Goal: Task Accomplishment & Management: Use online tool/utility

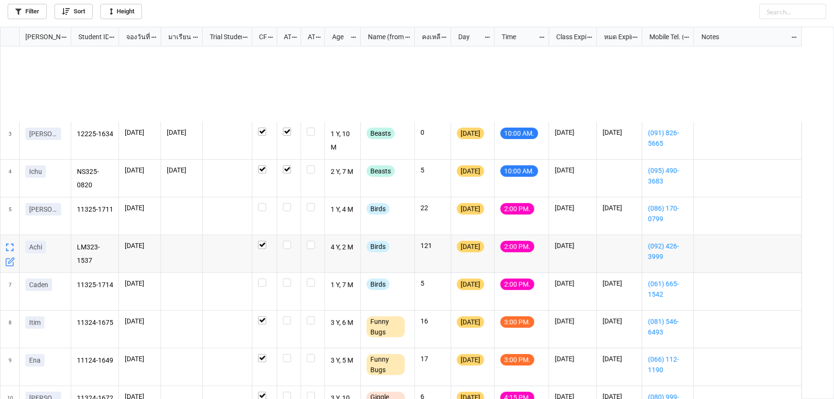
scroll to position [367, 828]
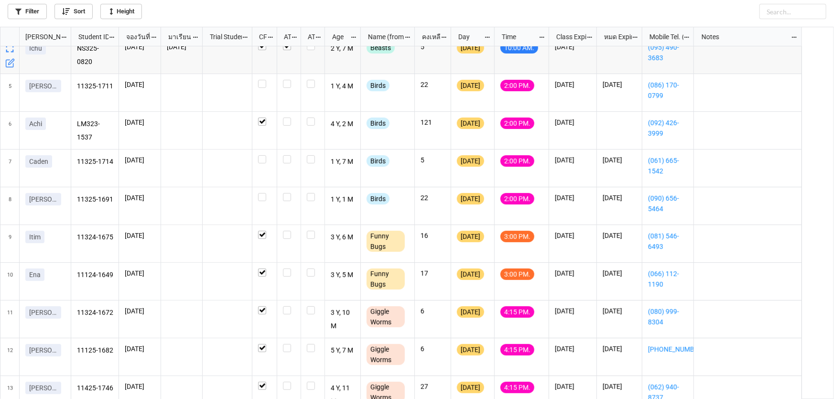
scroll to position [130, 0]
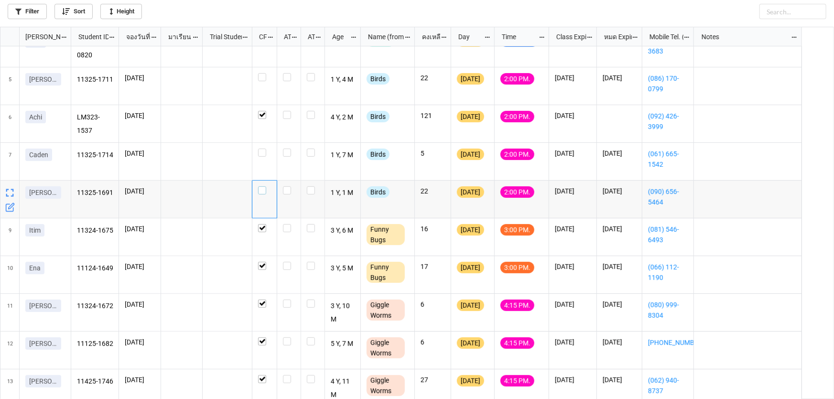
click at [261, 186] on label "grid" at bounding box center [264, 186] width 13 height 0
click at [262, 149] on label "grid" at bounding box center [264, 149] width 13 height 0
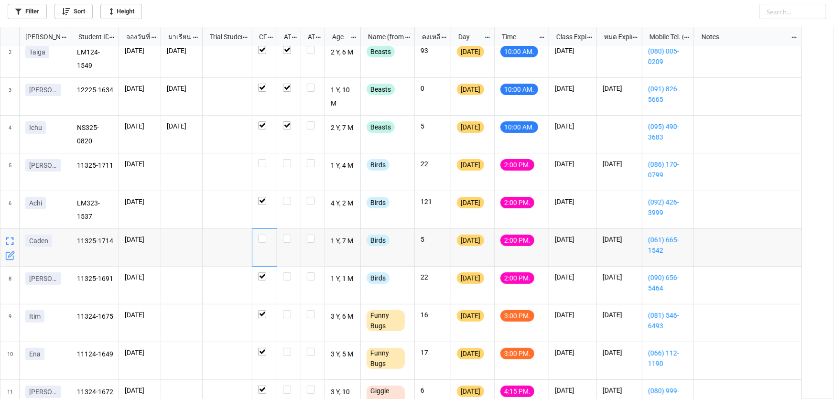
scroll to position [43, 0]
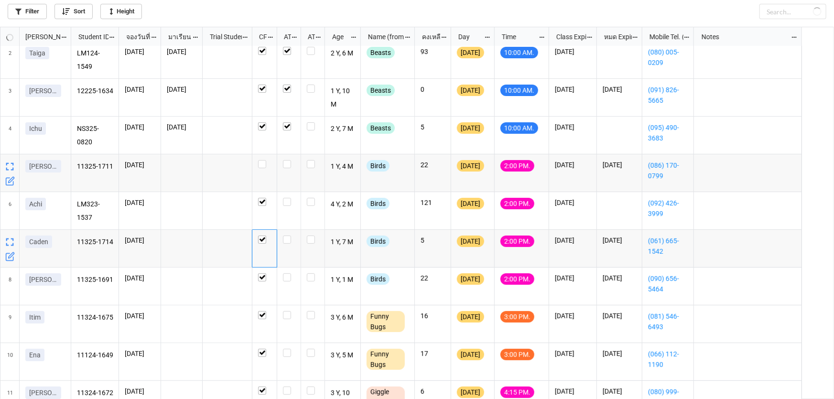
checkbox input "true"
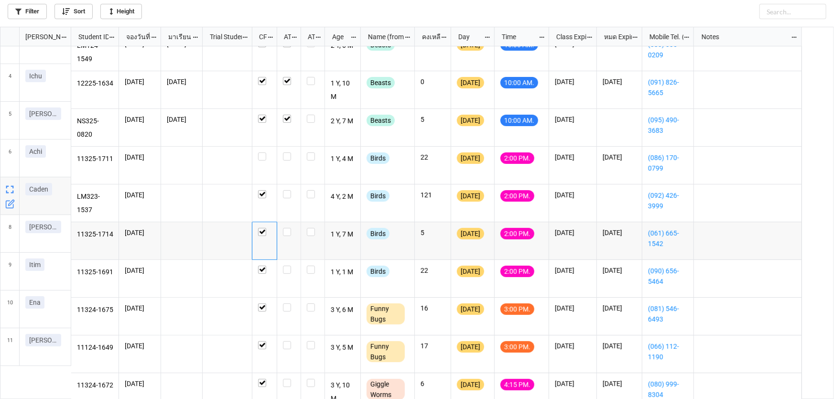
scroll to position [51, 0]
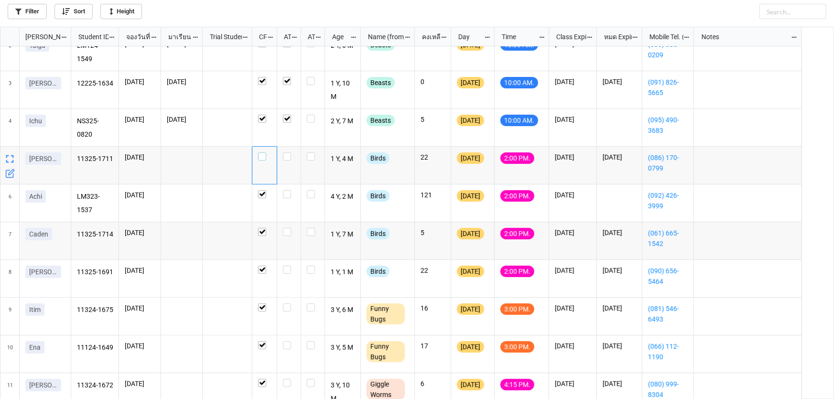
click at [263, 152] on label "grid" at bounding box center [264, 152] width 13 height 0
click at [263, 190] on label "grid" at bounding box center [264, 190] width 13 height 0
checkbox input "false"
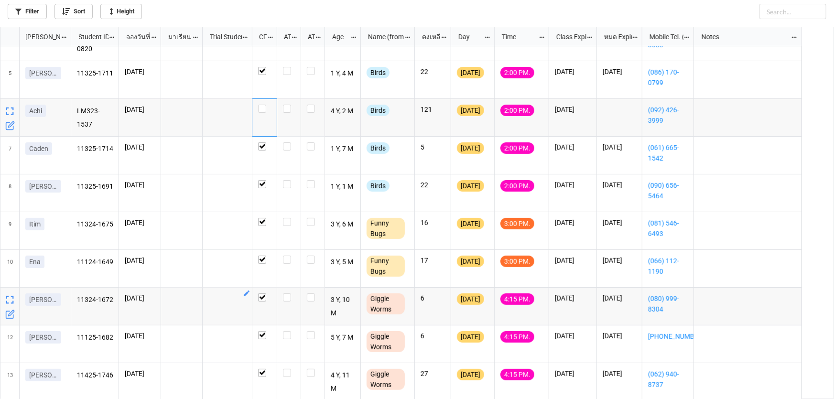
scroll to position [138, 0]
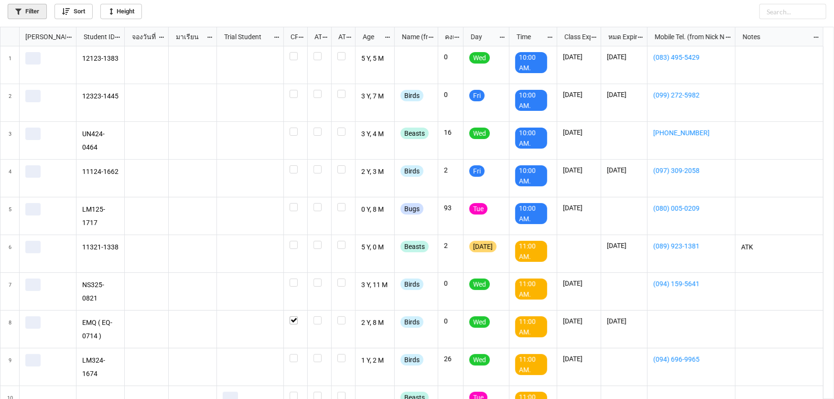
scroll to position [367, 828]
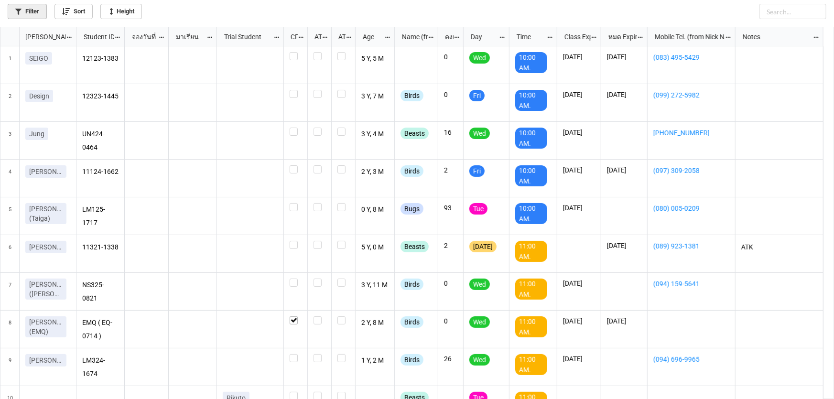
click at [37, 12] on link "Filter" at bounding box center [27, 11] width 39 height 15
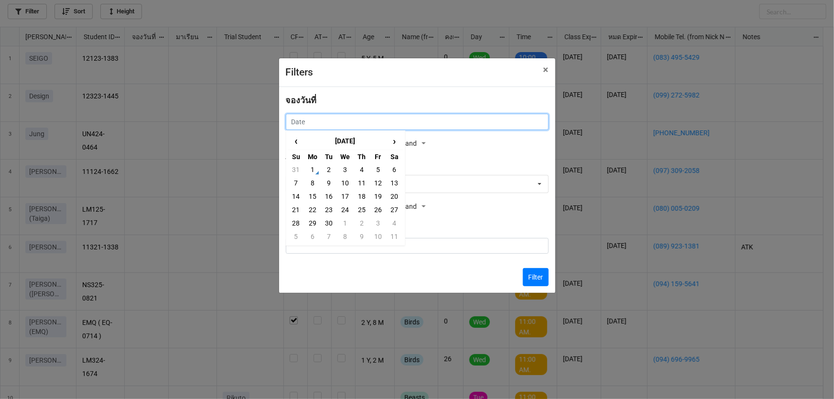
click at [327, 124] on input "text" at bounding box center [417, 122] width 263 height 16
click at [323, 171] on td "2" at bounding box center [329, 169] width 16 height 13
type input "[DATE]"
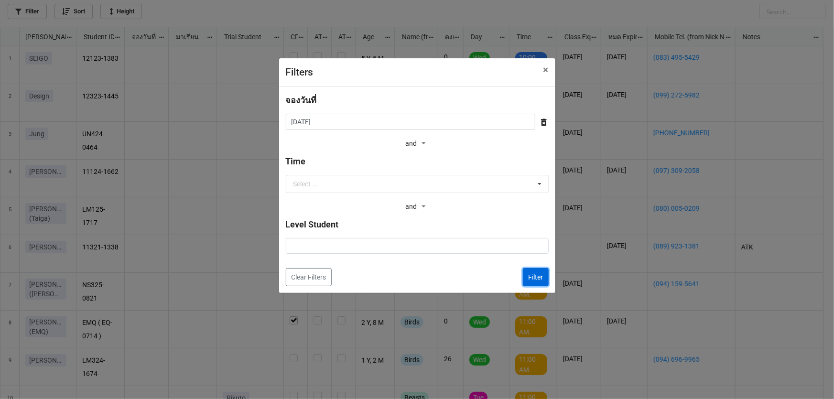
click at [531, 282] on button "Filter" at bounding box center [536, 277] width 26 height 18
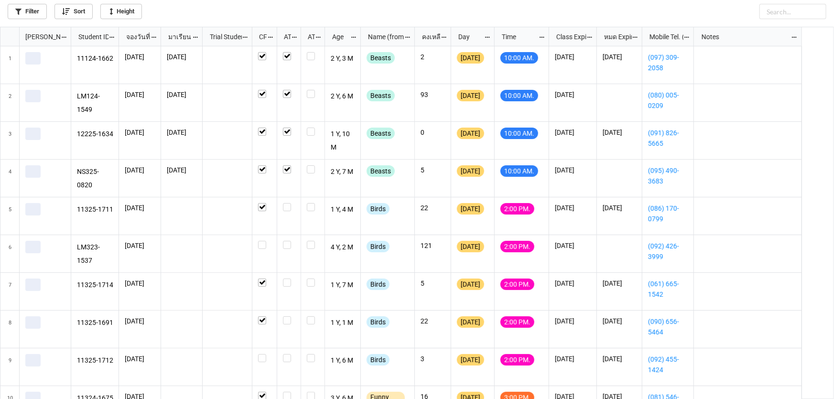
scroll to position [367, 828]
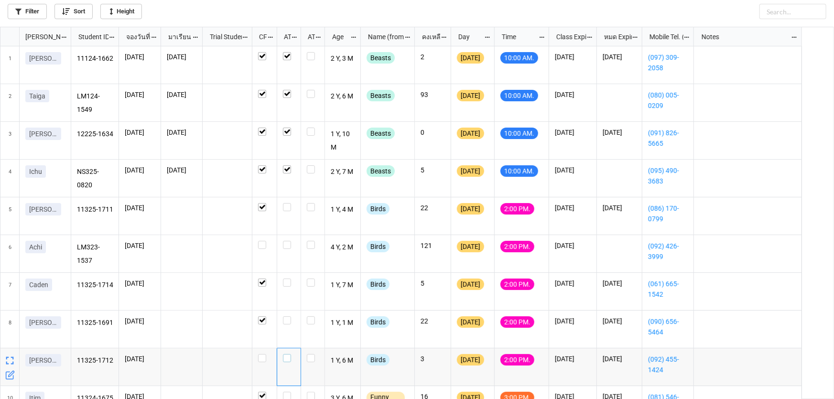
click at [287, 354] on label "grid" at bounding box center [289, 354] width 12 height 0
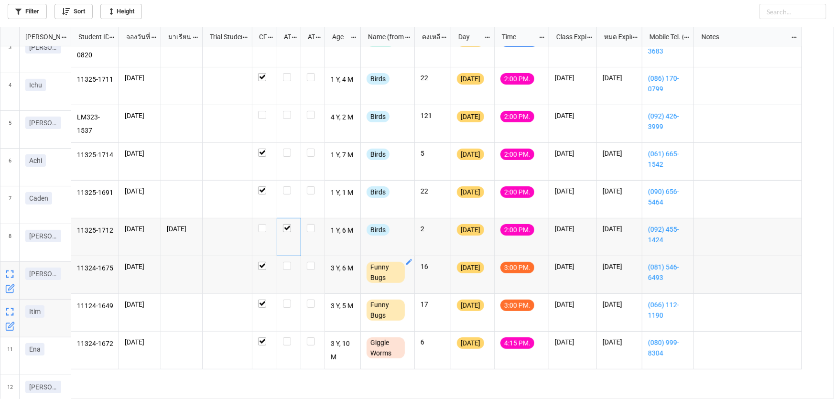
scroll to position [130, 0]
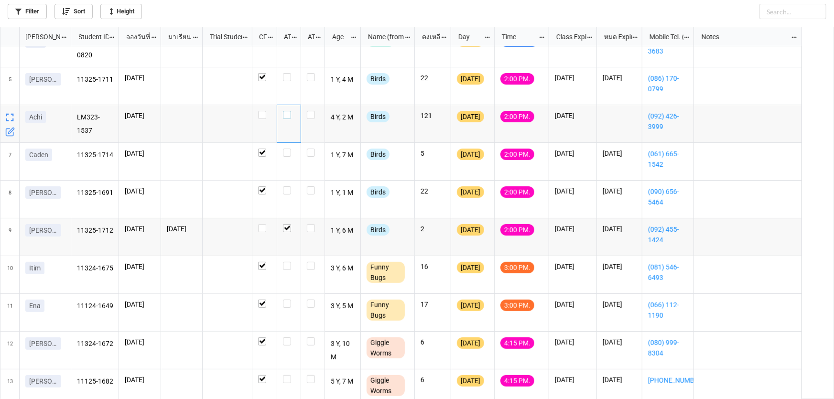
click at [286, 111] on label "grid" at bounding box center [289, 111] width 12 height 0
click at [264, 111] on label "grid" at bounding box center [264, 111] width 13 height 0
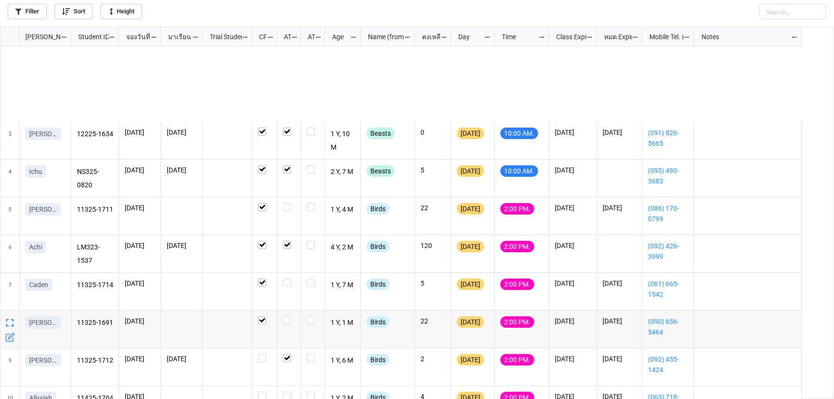
scroll to position [130, 0]
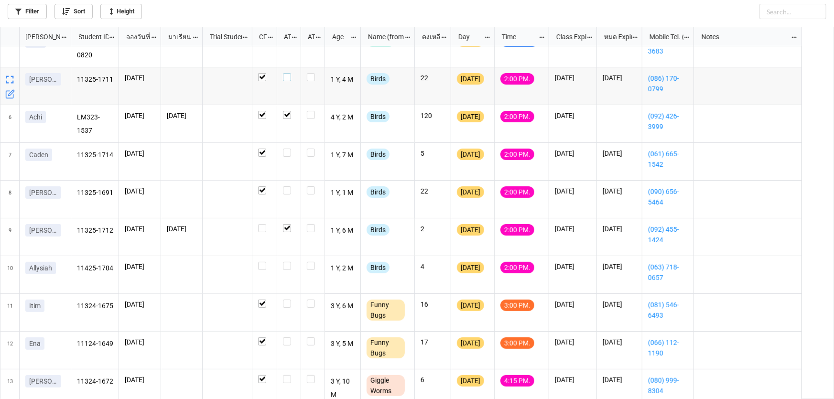
click at [287, 73] on label "grid" at bounding box center [289, 73] width 12 height 0
checkbox input "false"
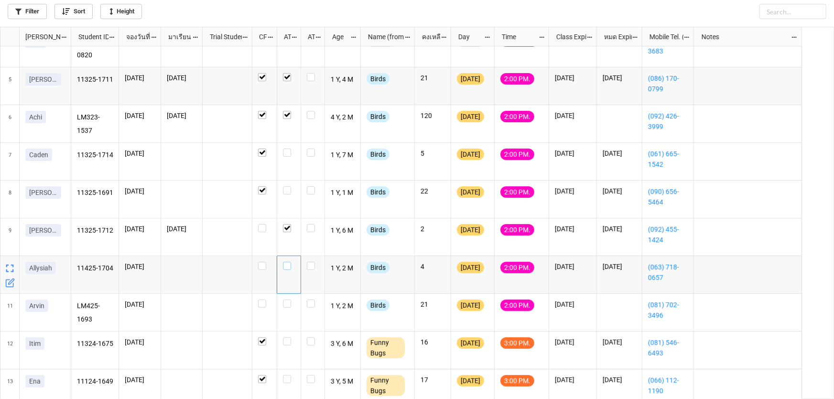
click at [290, 262] on label "grid" at bounding box center [289, 262] width 12 height 0
click at [290, 300] on label "grid" at bounding box center [289, 300] width 12 height 0
click at [286, 300] on label "grid" at bounding box center [289, 300] width 12 height 0
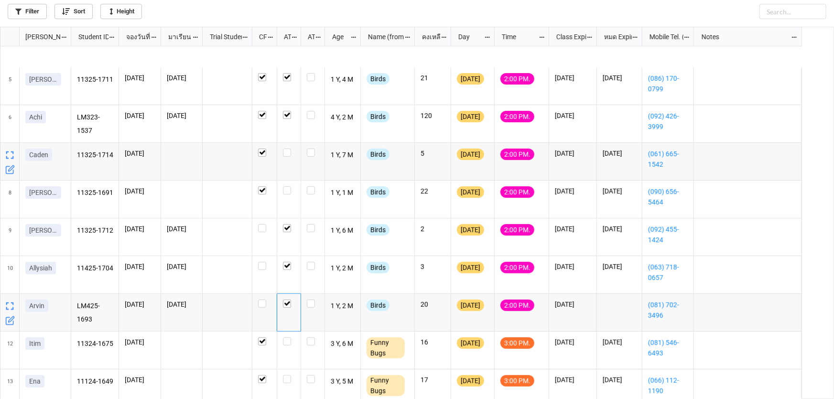
scroll to position [250, 0]
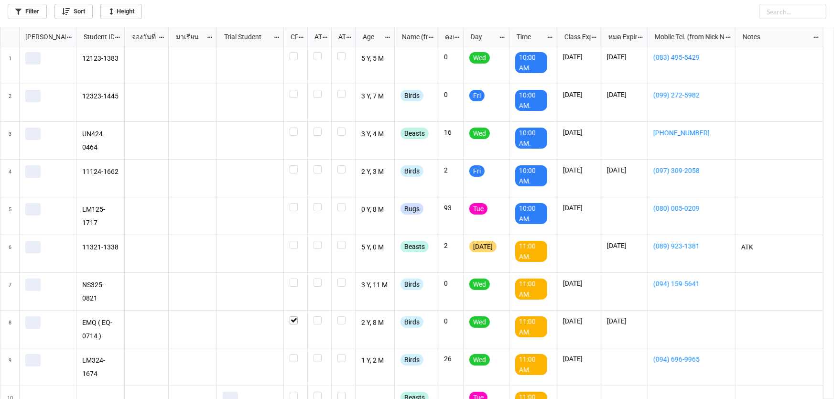
scroll to position [367, 828]
click at [20, 13] on icon at bounding box center [18, 12] width 6 height 6
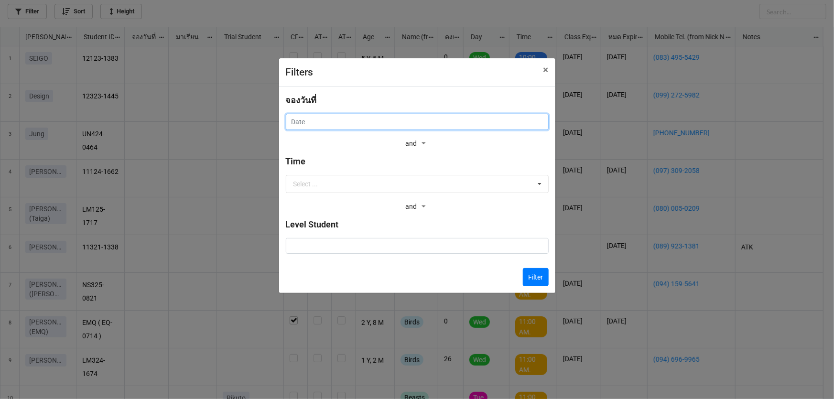
click at [413, 120] on input "text" at bounding box center [417, 122] width 263 height 16
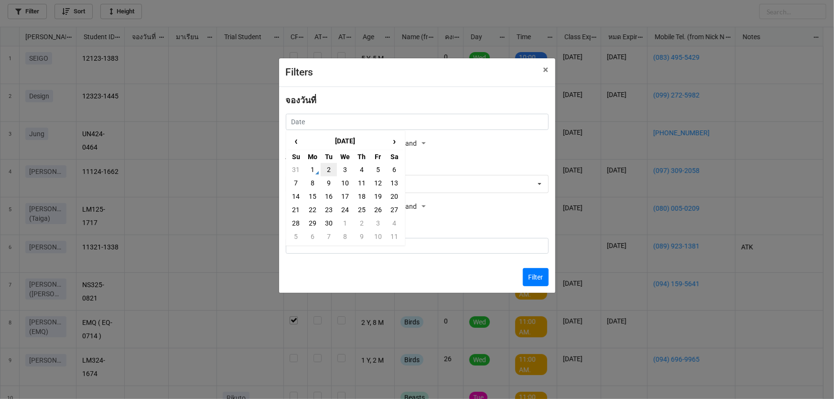
click at [324, 169] on td "2" at bounding box center [329, 169] width 16 height 13
type input "[DATE]"
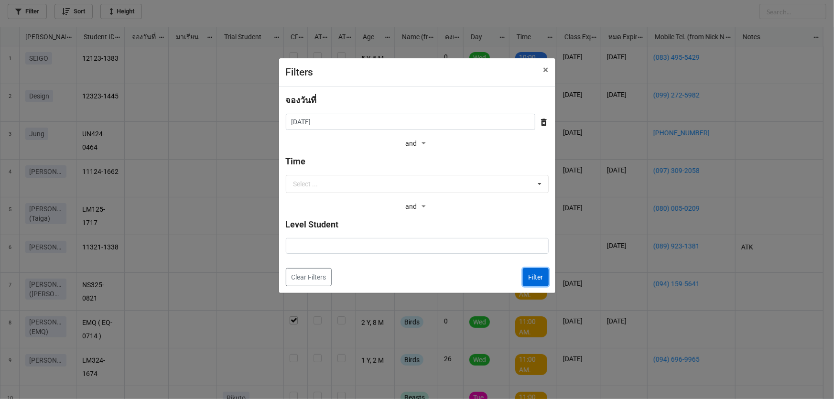
click at [538, 274] on button "Filter" at bounding box center [536, 277] width 26 height 18
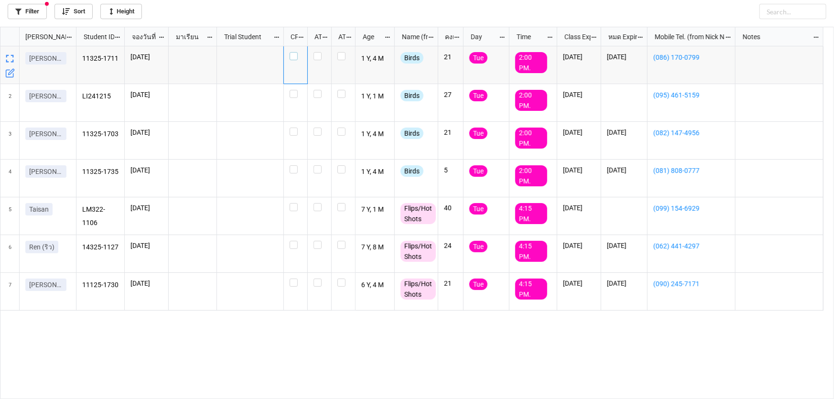
click at [291, 52] on label "grid" at bounding box center [295, 52] width 12 height 0
click at [294, 165] on label "grid" at bounding box center [295, 165] width 12 height 0
click at [10, 149] on icon "grid" at bounding box center [10, 149] width 10 height 10
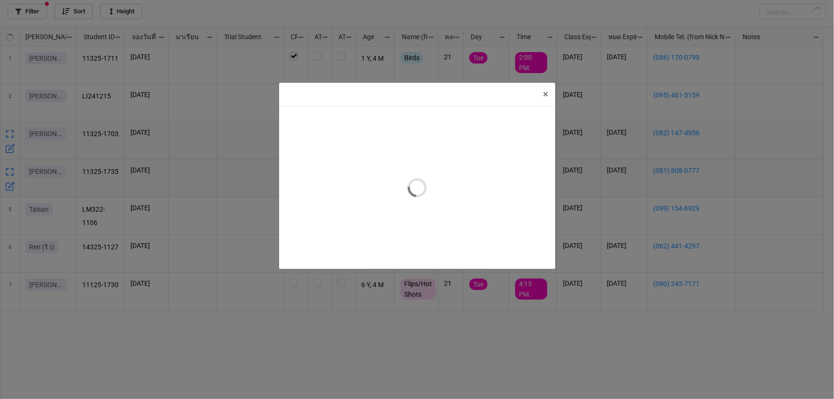
checkbox input "true"
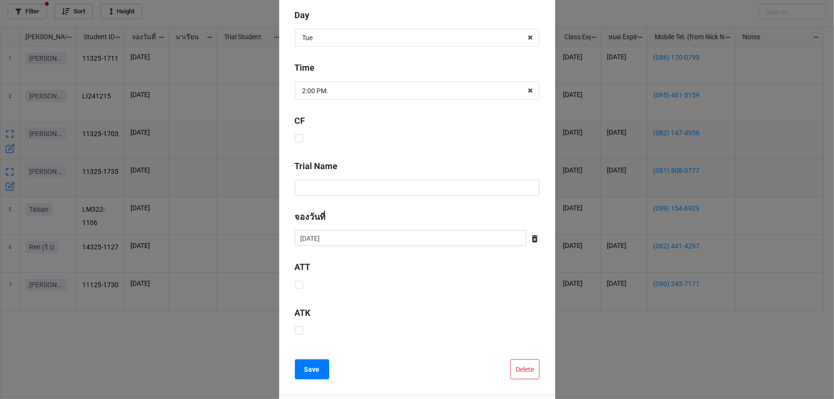
scroll to position [217, 0]
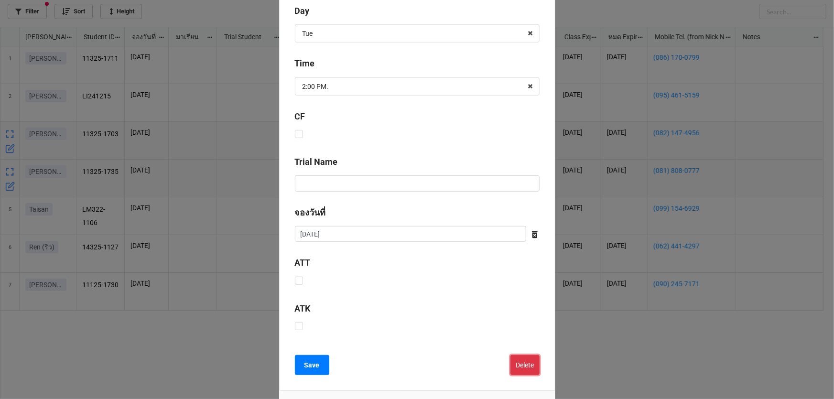
click at [522, 358] on button "Delete" at bounding box center [524, 365] width 29 height 20
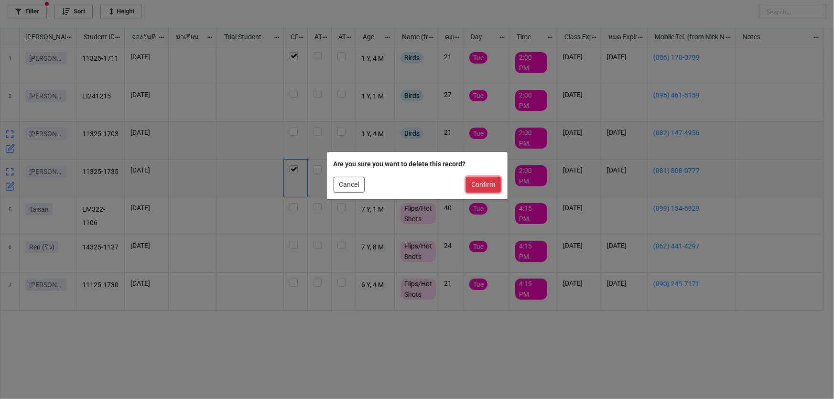
click at [469, 185] on button "Confirm" at bounding box center [483, 185] width 35 height 16
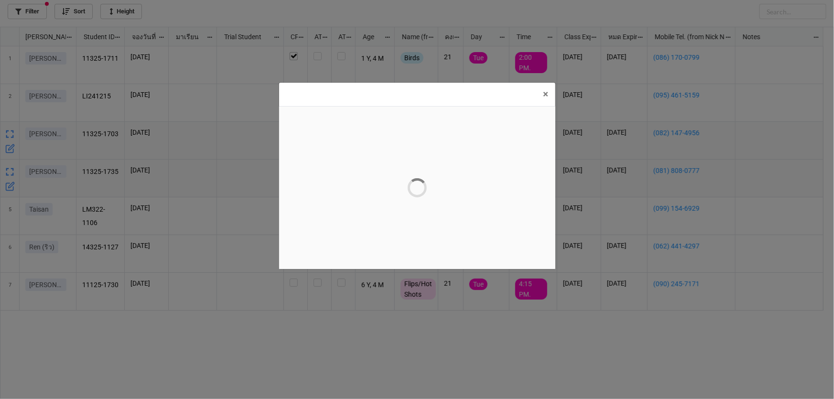
scroll to position [0, 0]
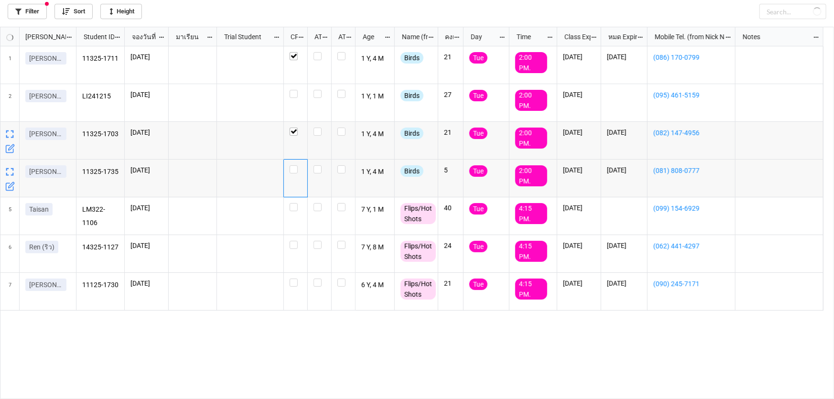
checkbox input "true"
checkbox input "false"
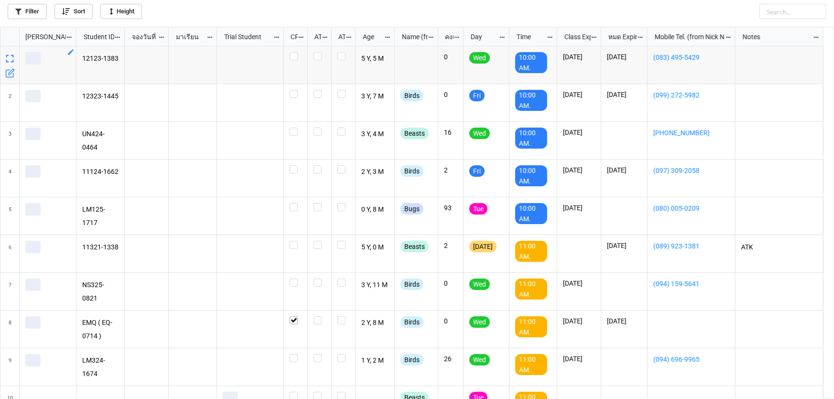
scroll to position [367, 828]
click at [35, 14] on link "Filter" at bounding box center [27, 11] width 39 height 15
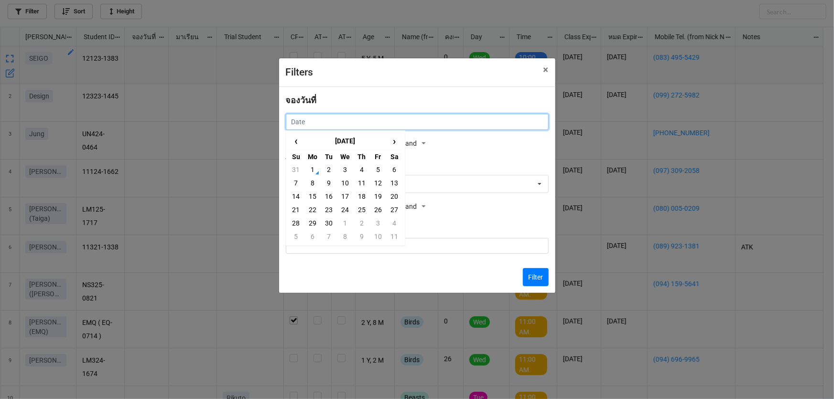
click at [434, 116] on input "text" at bounding box center [417, 122] width 263 height 16
click at [332, 171] on td "2" at bounding box center [329, 169] width 16 height 13
type input "[DATE]"
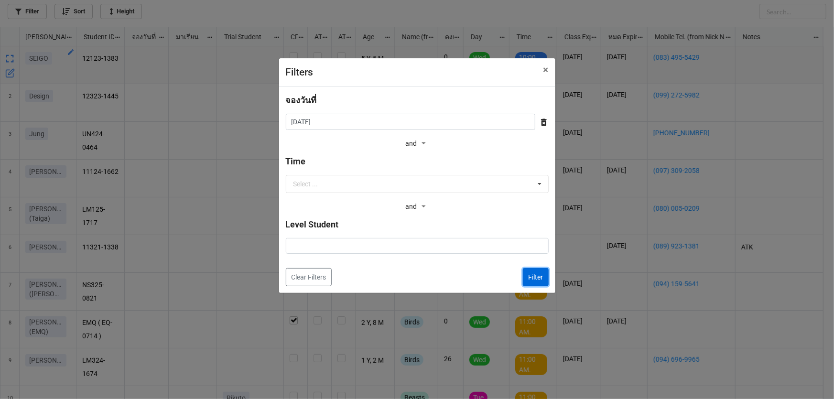
click at [540, 279] on button "Filter" at bounding box center [536, 277] width 26 height 18
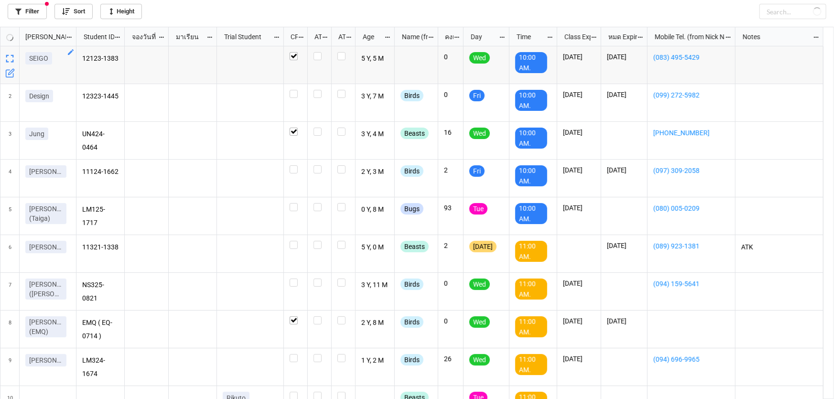
checkbox input "true"
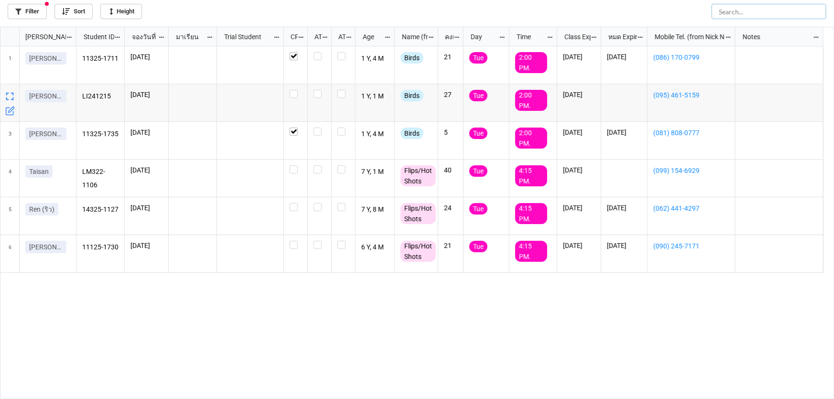
click at [794, 10] on input "text" at bounding box center [768, 11] width 115 height 15
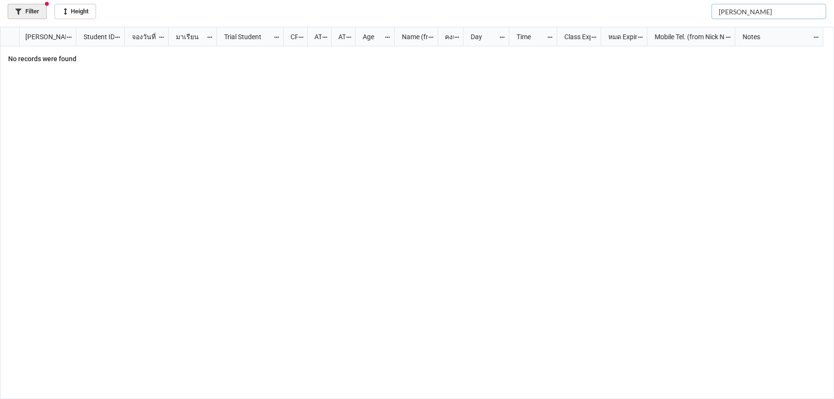
type input "[PERSON_NAME]"
click at [30, 13] on link "Filter" at bounding box center [27, 11] width 39 height 15
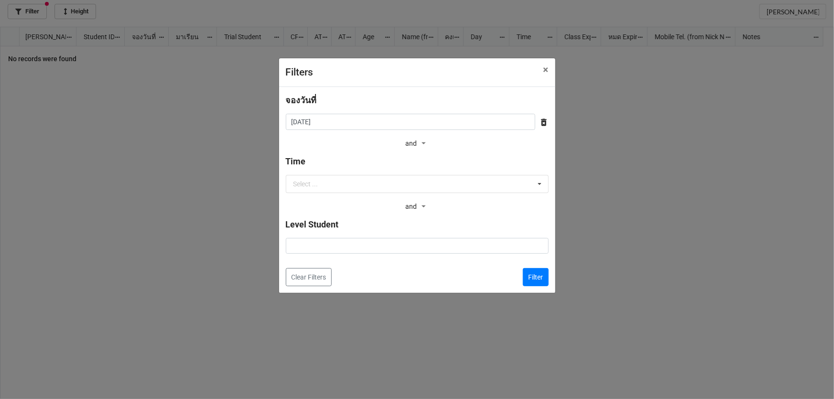
click at [544, 126] on icon at bounding box center [544, 122] width 6 height 7
click at [539, 277] on button "Filter" at bounding box center [536, 277] width 26 height 18
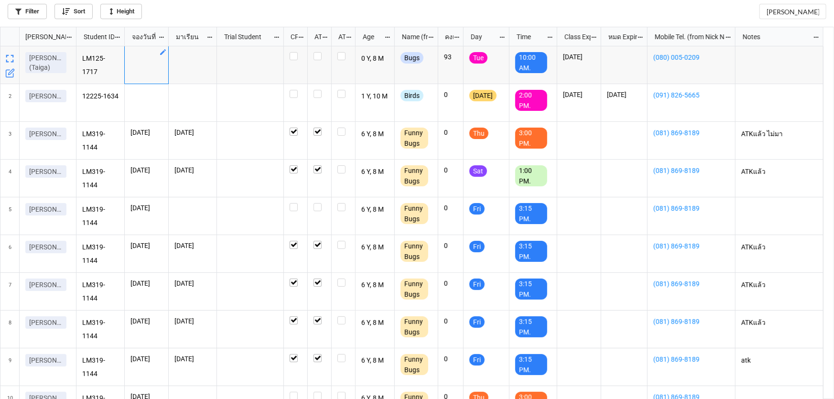
click at [162, 50] on icon "grid" at bounding box center [163, 52] width 8 height 8
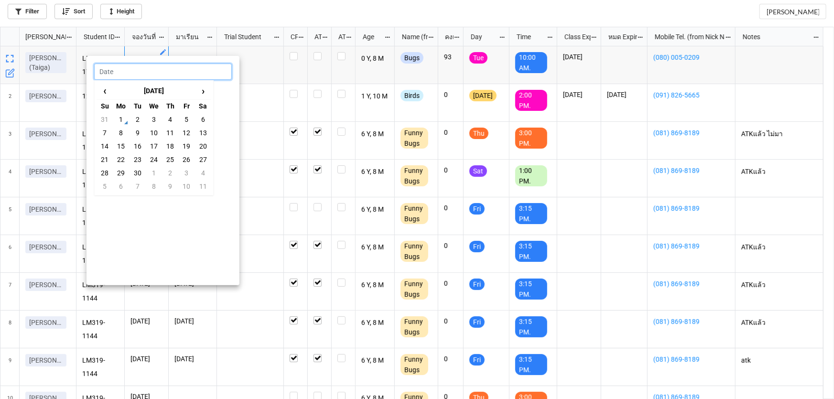
click at [160, 70] on input "text" at bounding box center [163, 72] width 138 height 16
click at [141, 118] on td "2" at bounding box center [137, 119] width 16 height 13
type input "[DATE]"
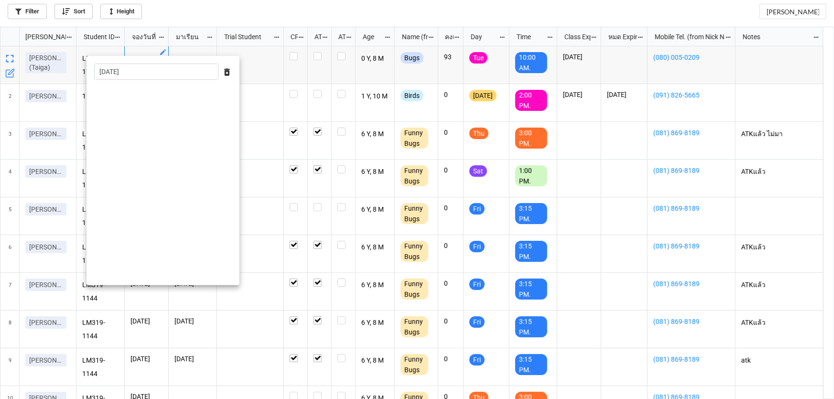
click at [257, 69] on div at bounding box center [417, 199] width 834 height 399
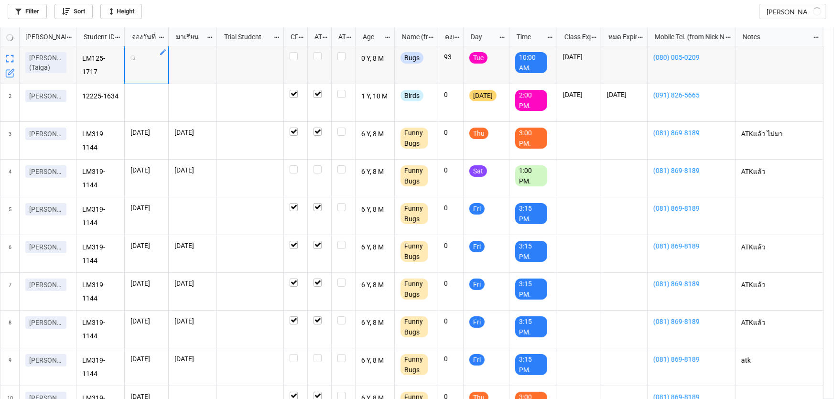
checkbox input "true"
checkbox input "false"
checkbox input "true"
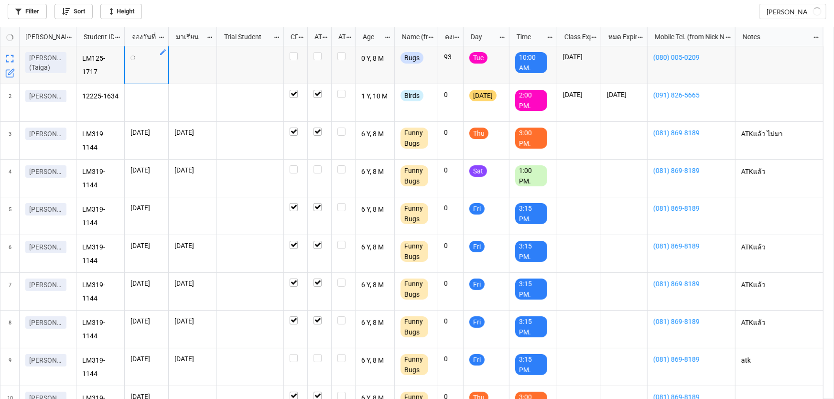
checkbox input "true"
checkbox input "false"
checkbox input "true"
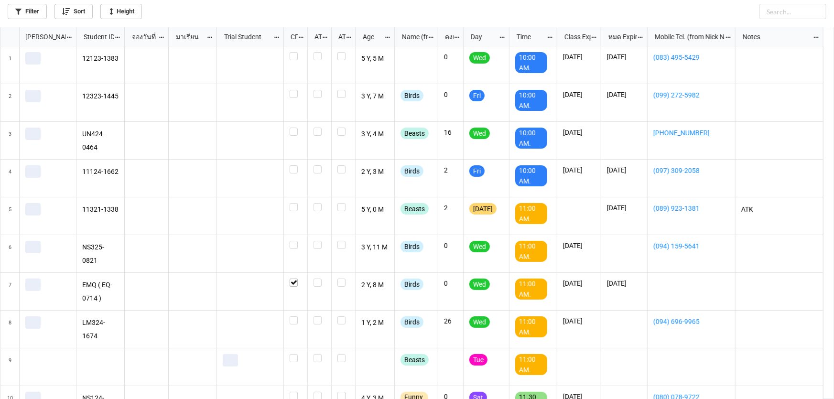
scroll to position [367, 828]
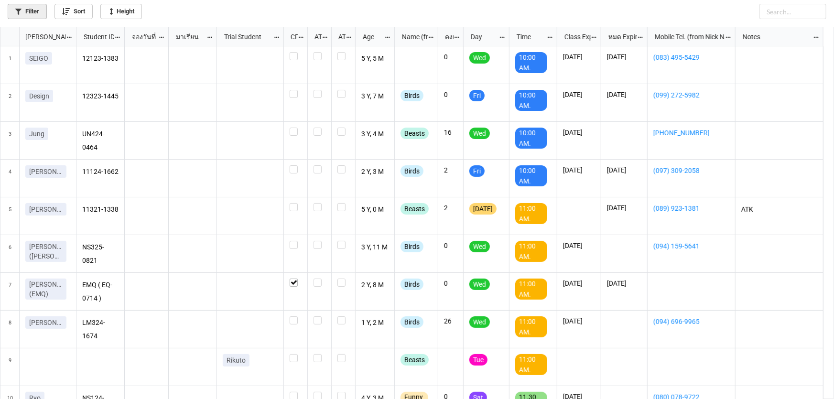
click at [38, 14] on link "Filter" at bounding box center [27, 11] width 39 height 15
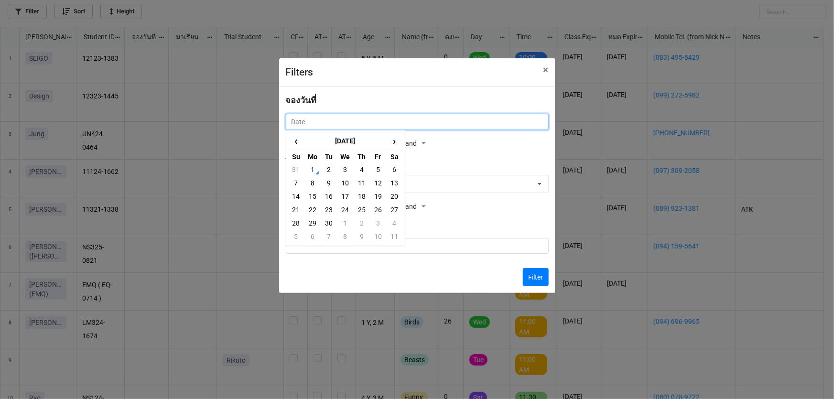
click at [305, 118] on input "text" at bounding box center [417, 122] width 263 height 16
click at [329, 176] on td "2" at bounding box center [329, 169] width 16 height 13
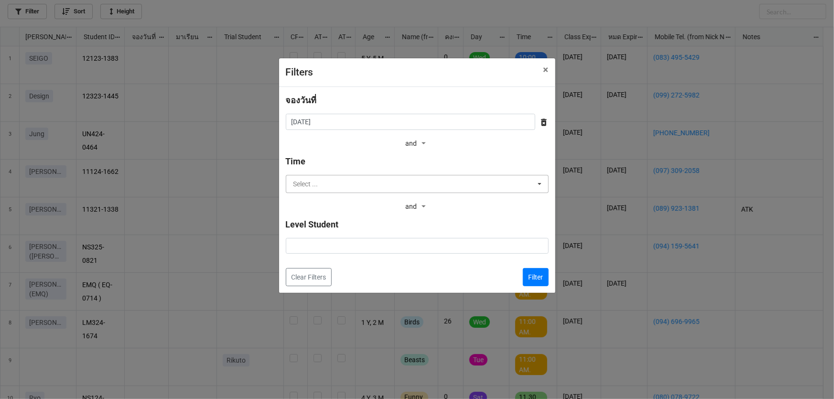
click at [491, 192] on input "text" at bounding box center [418, 183] width 262 height 17
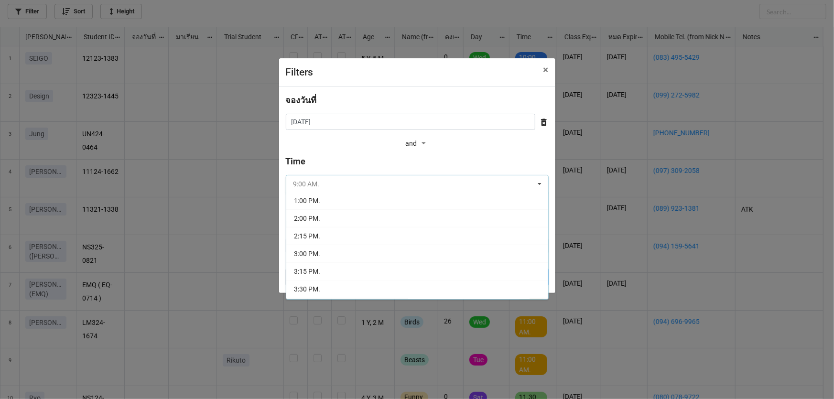
scroll to position [130, 0]
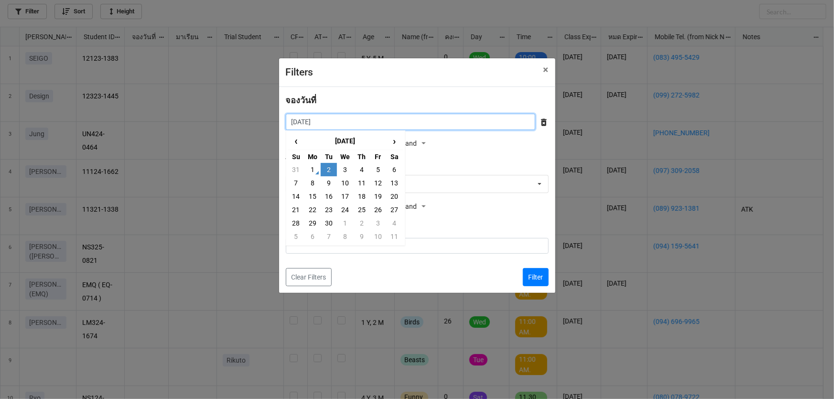
click at [345, 123] on input "[DATE]" at bounding box center [410, 122] width 249 height 16
click at [290, 143] on span "‹" at bounding box center [296, 141] width 15 height 16
click at [332, 219] on td "26" at bounding box center [329, 222] width 16 height 13
type input "[DATE]"
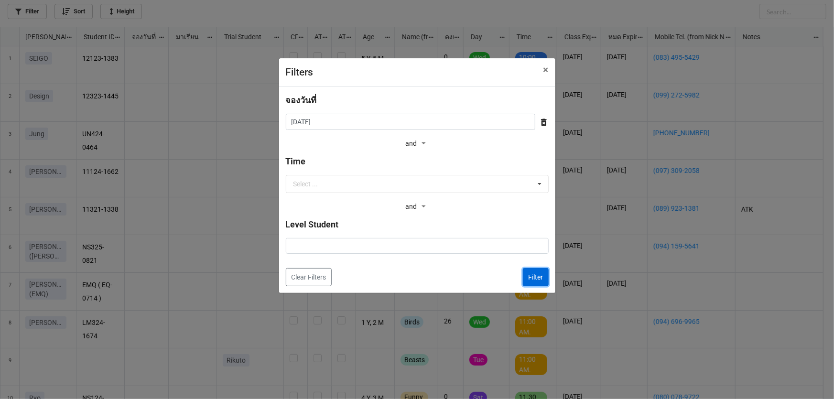
click at [524, 273] on button "Filter" at bounding box center [536, 277] width 26 height 18
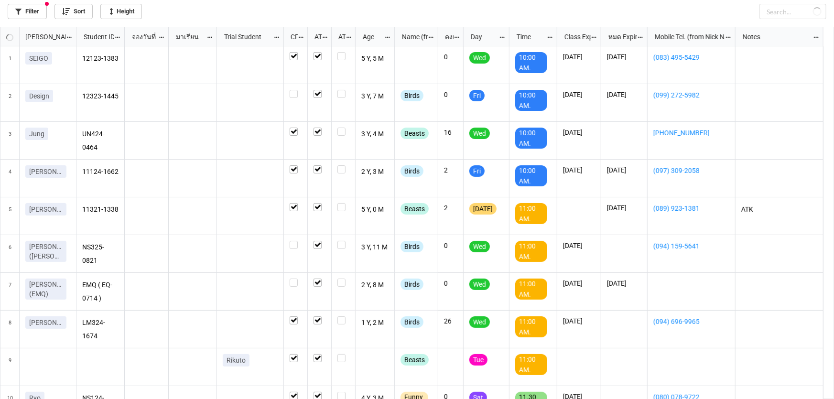
checkbox input "true"
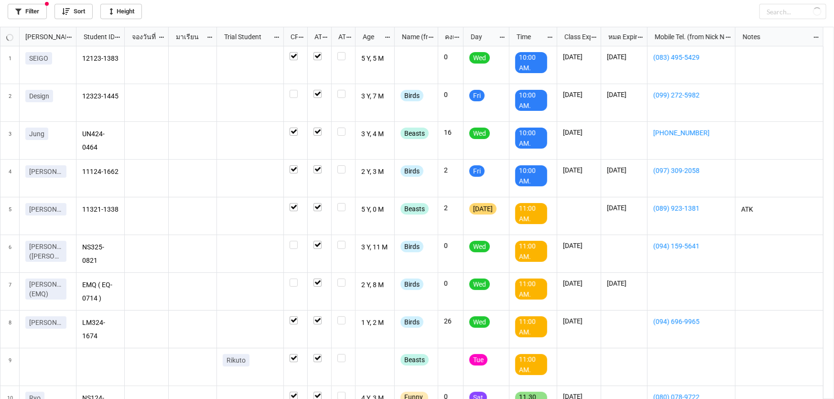
checkbox input "true"
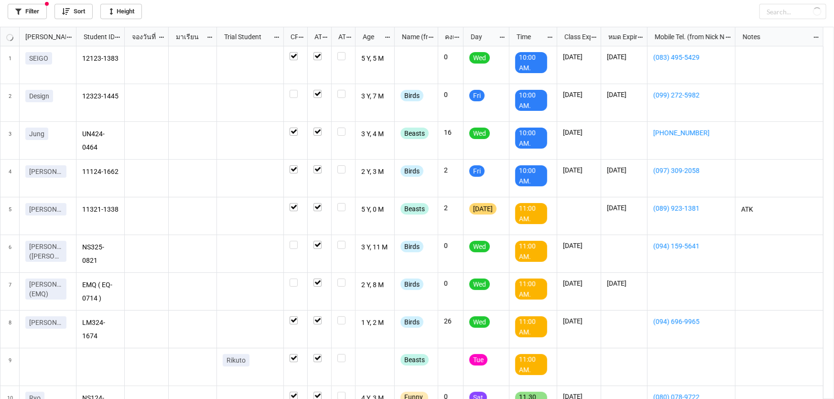
checkbox input "false"
checkbox input "true"
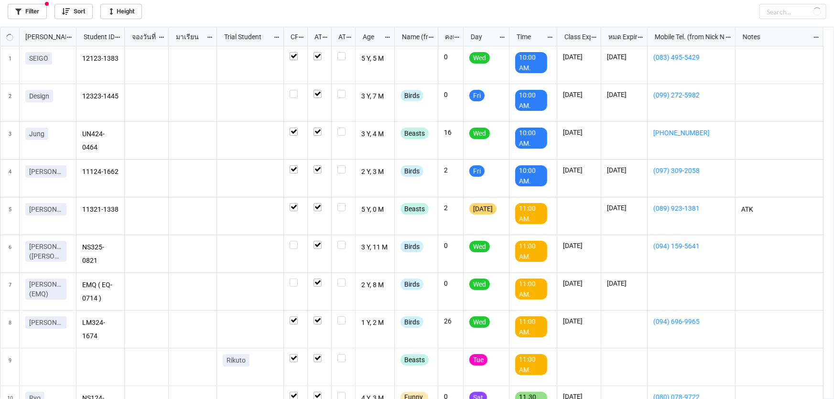
checkbox input "true"
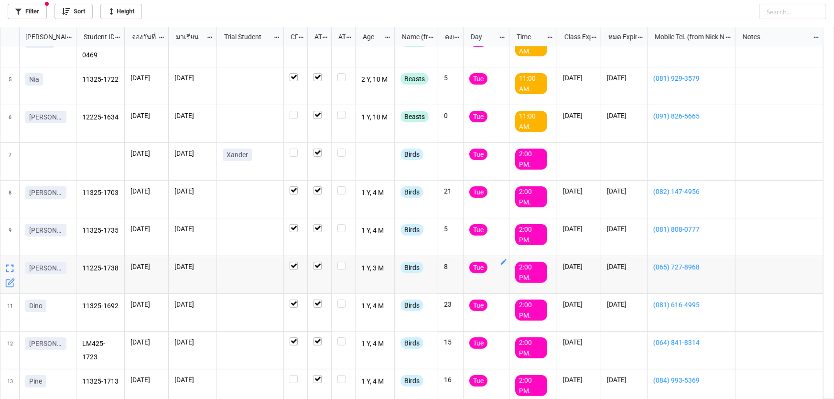
scroll to position [173, 0]
